Goal: Find specific page/section

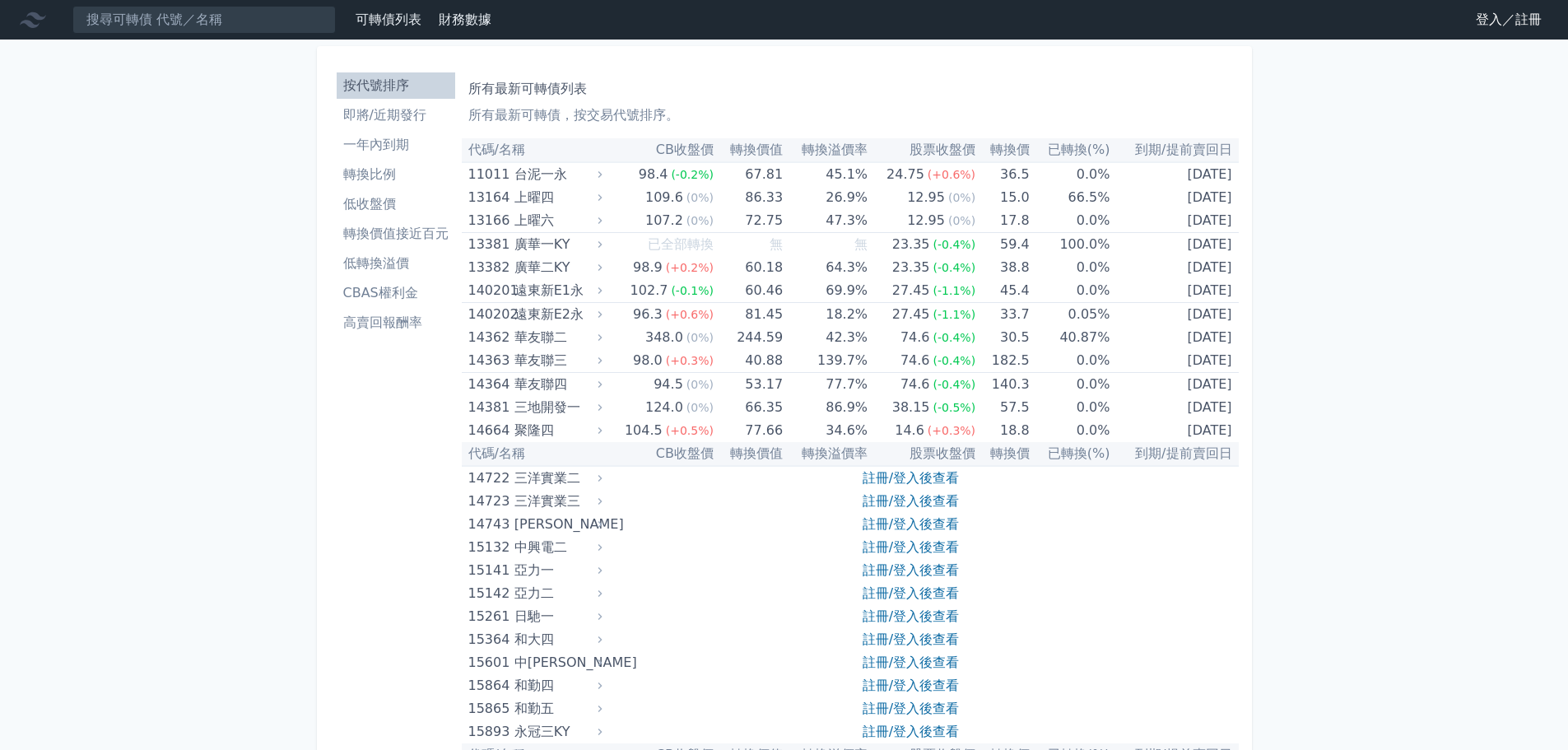
click at [406, 79] on li "按代號排序" at bounding box center [395, 85] width 119 height 20
click at [146, 21] on input at bounding box center [204, 20] width 264 height 28
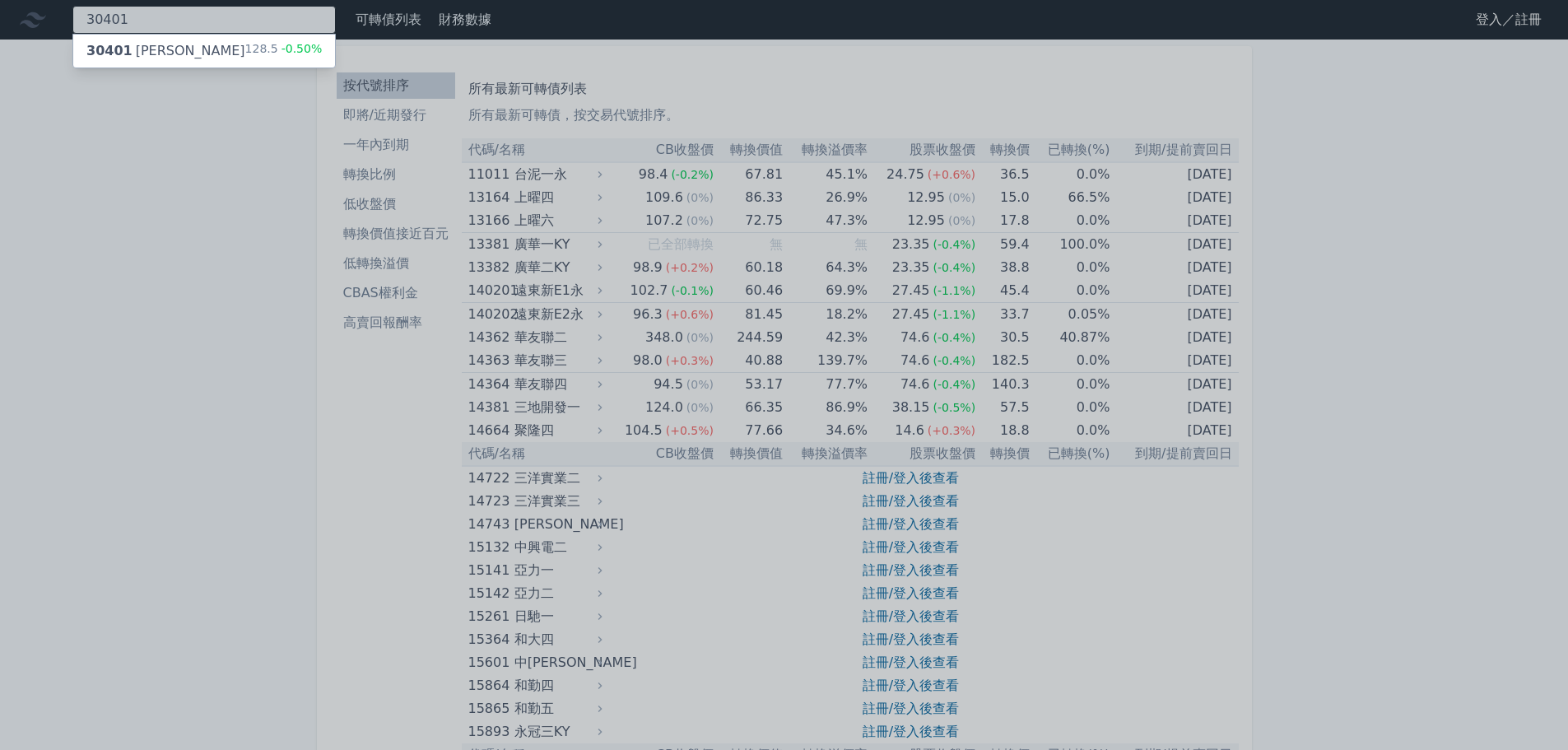
type input "30401"
click at [188, 44] on div "30401 遠見一 128.5 -0.50%" at bounding box center [204, 51] width 262 height 33
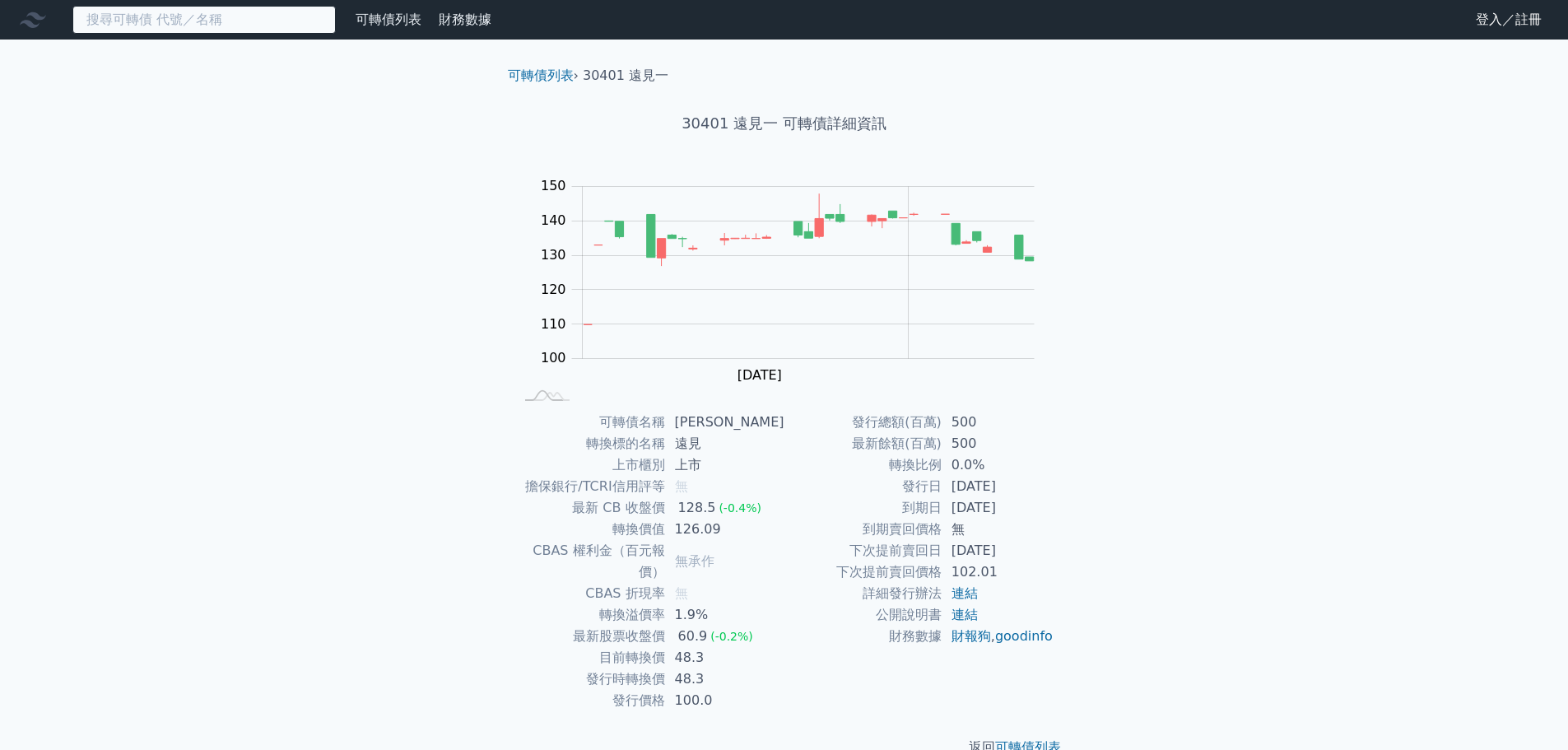
click at [208, 21] on input at bounding box center [204, 20] width 264 height 28
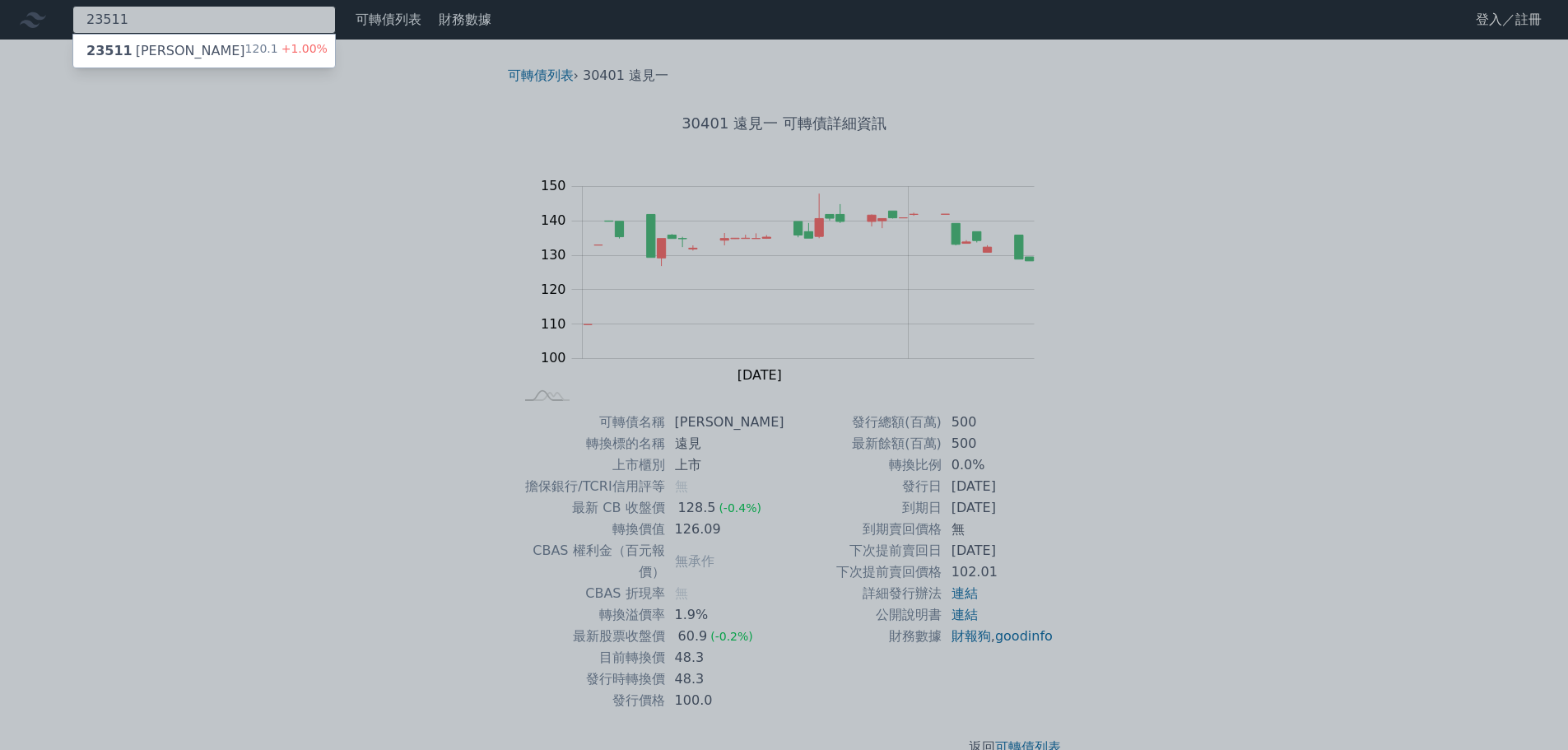
type input "23511"
click at [223, 45] on div "23511 順德一 120.1 +1.00%" at bounding box center [204, 51] width 262 height 33
